Goal: Navigation & Orientation: Find specific page/section

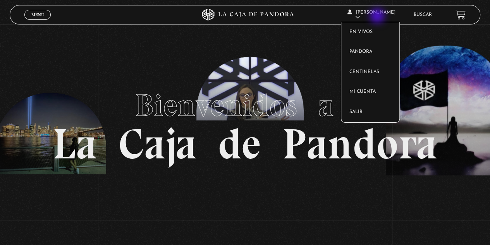
click at [378, 17] on span "[PERSON_NAME]" at bounding box center [372, 15] width 48 height 10
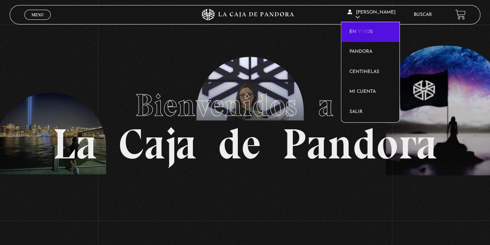
click at [364, 33] on link "En vivos" at bounding box center [371, 32] width 58 height 20
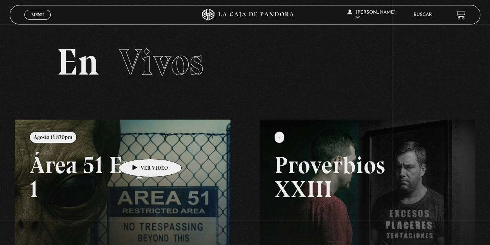
click at [138, 147] on link at bounding box center [260, 241] width 490 height 245
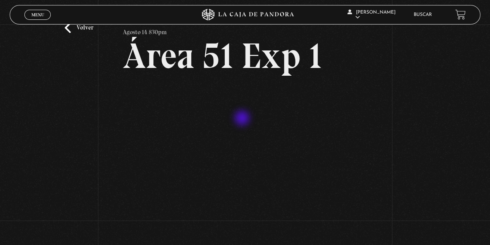
scroll to position [39, 0]
